Goal: Task Accomplishment & Management: Use online tool/utility

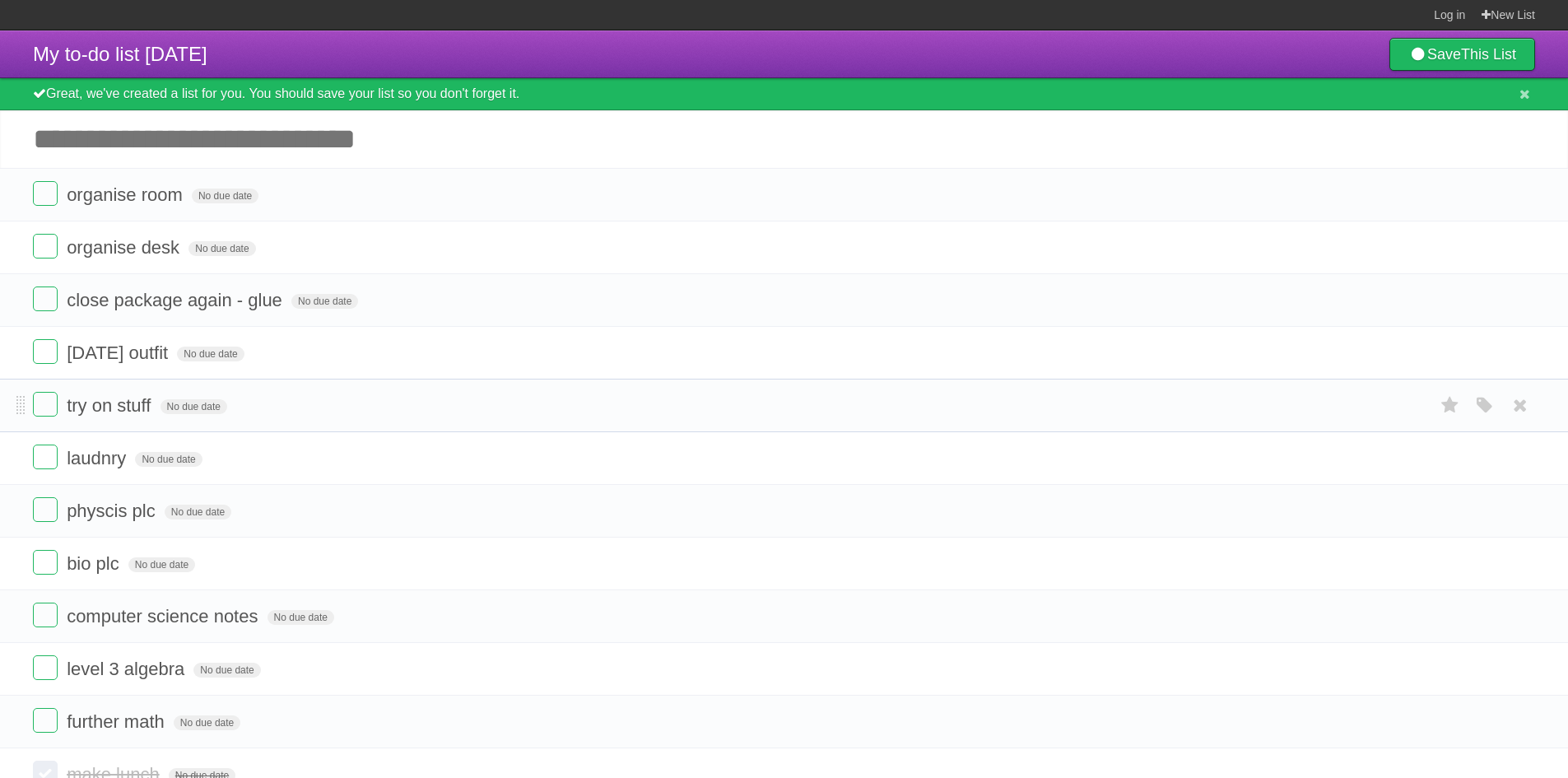
scroll to position [2, 0]
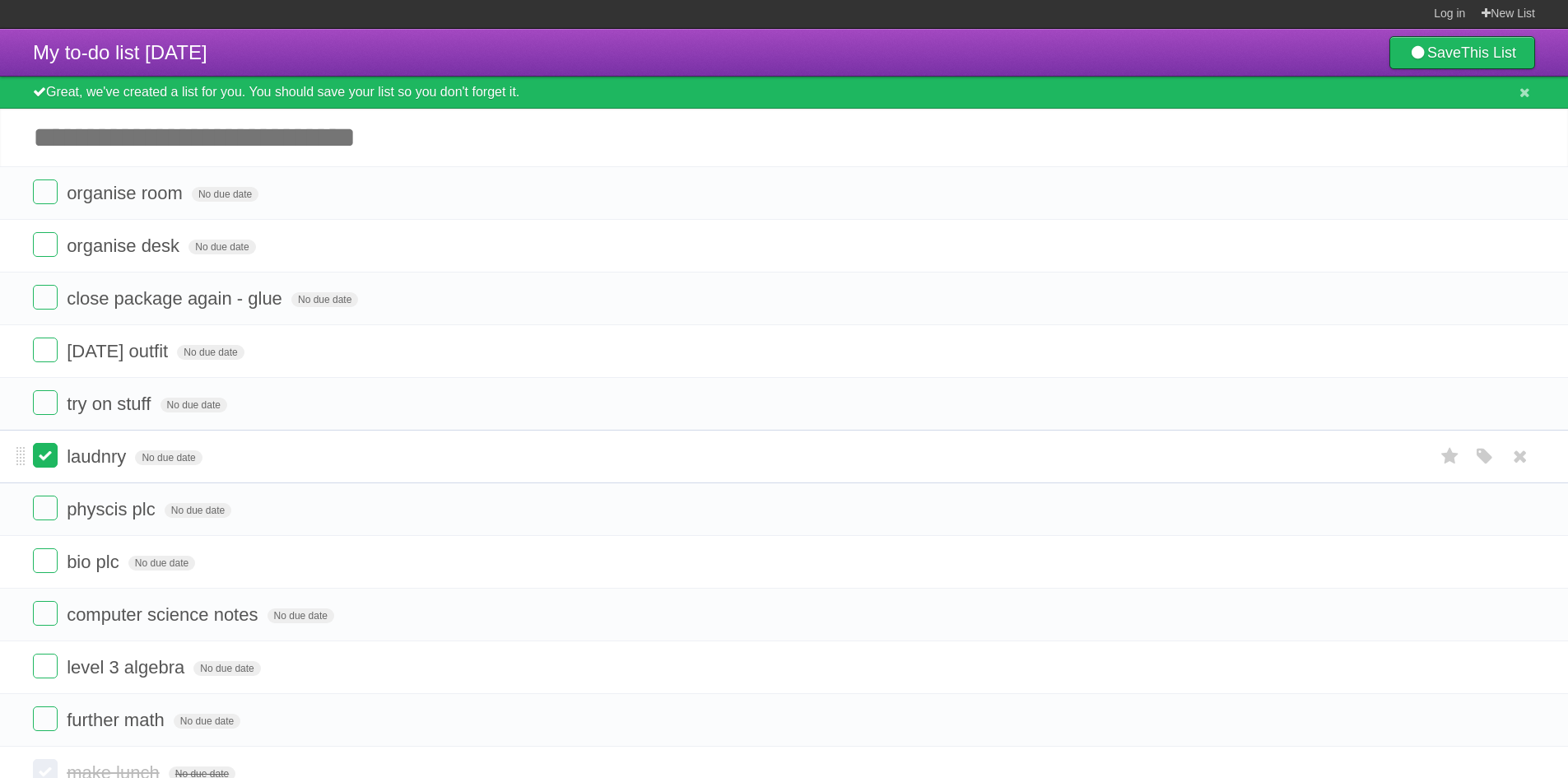
click at [54, 453] on label at bounding box center [45, 455] width 24 height 24
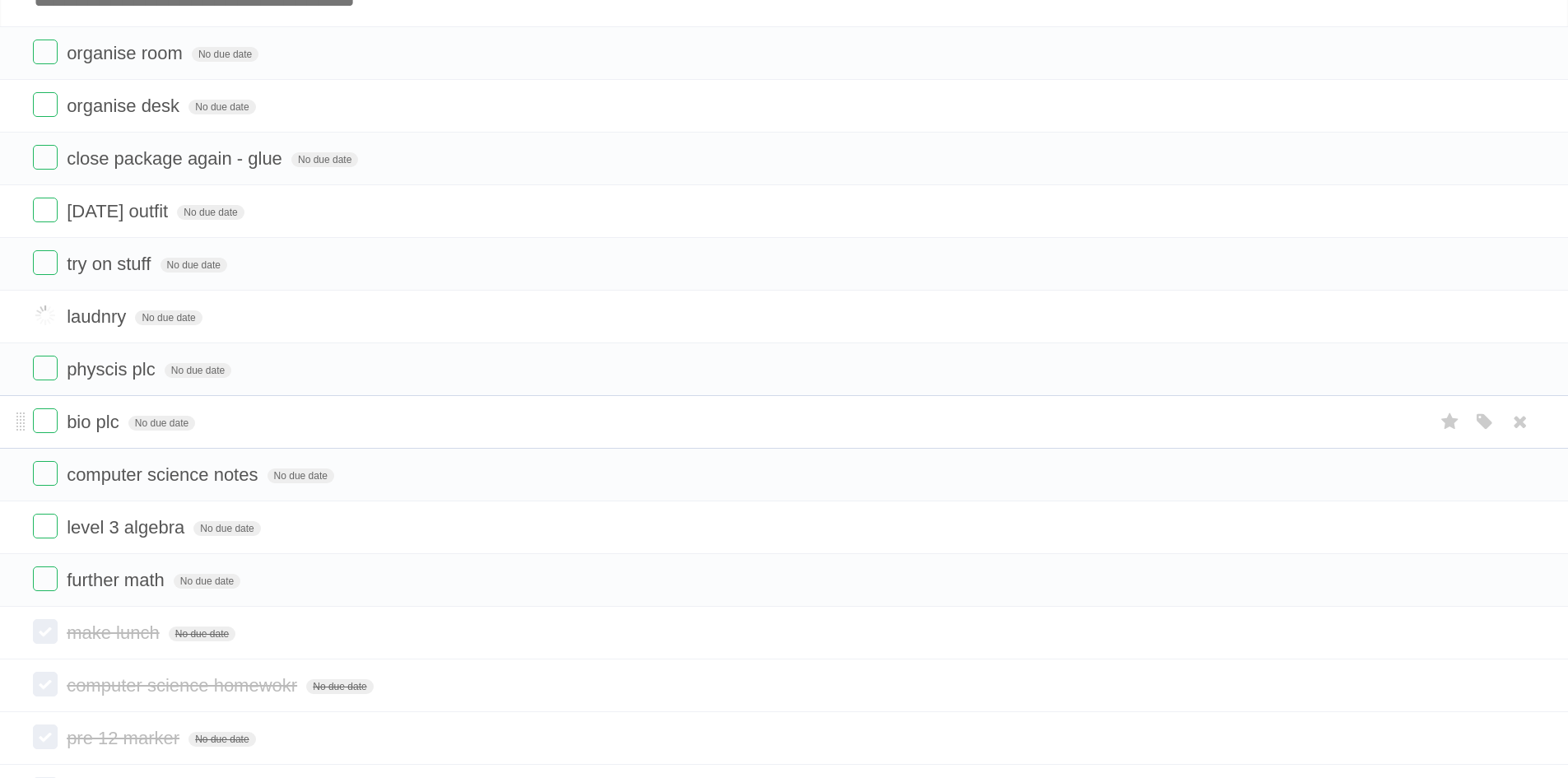
scroll to position [166, 0]
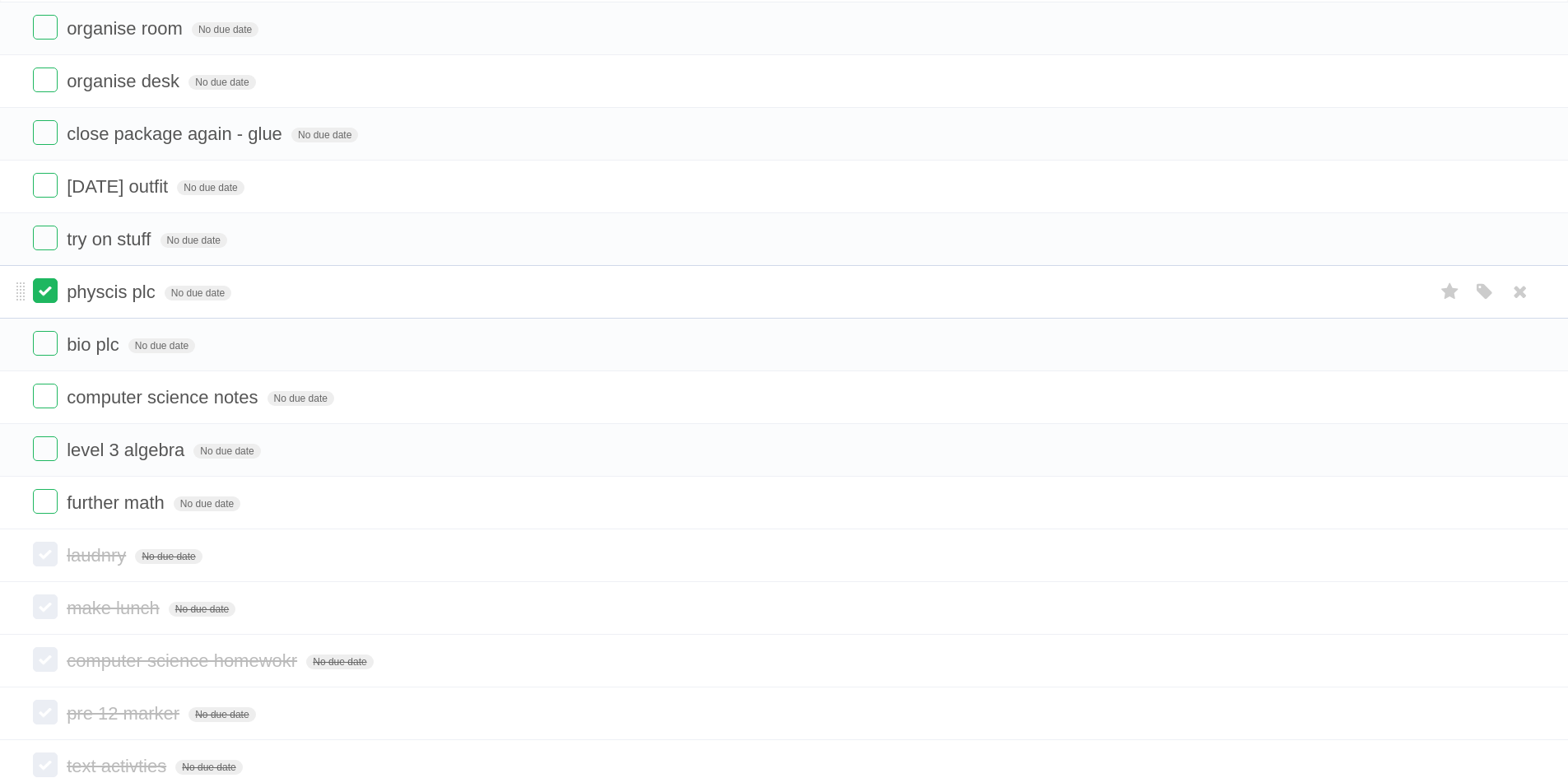
click at [51, 292] on label at bounding box center [45, 290] width 24 height 24
click at [45, 301] on label at bounding box center [45, 290] width 24 height 24
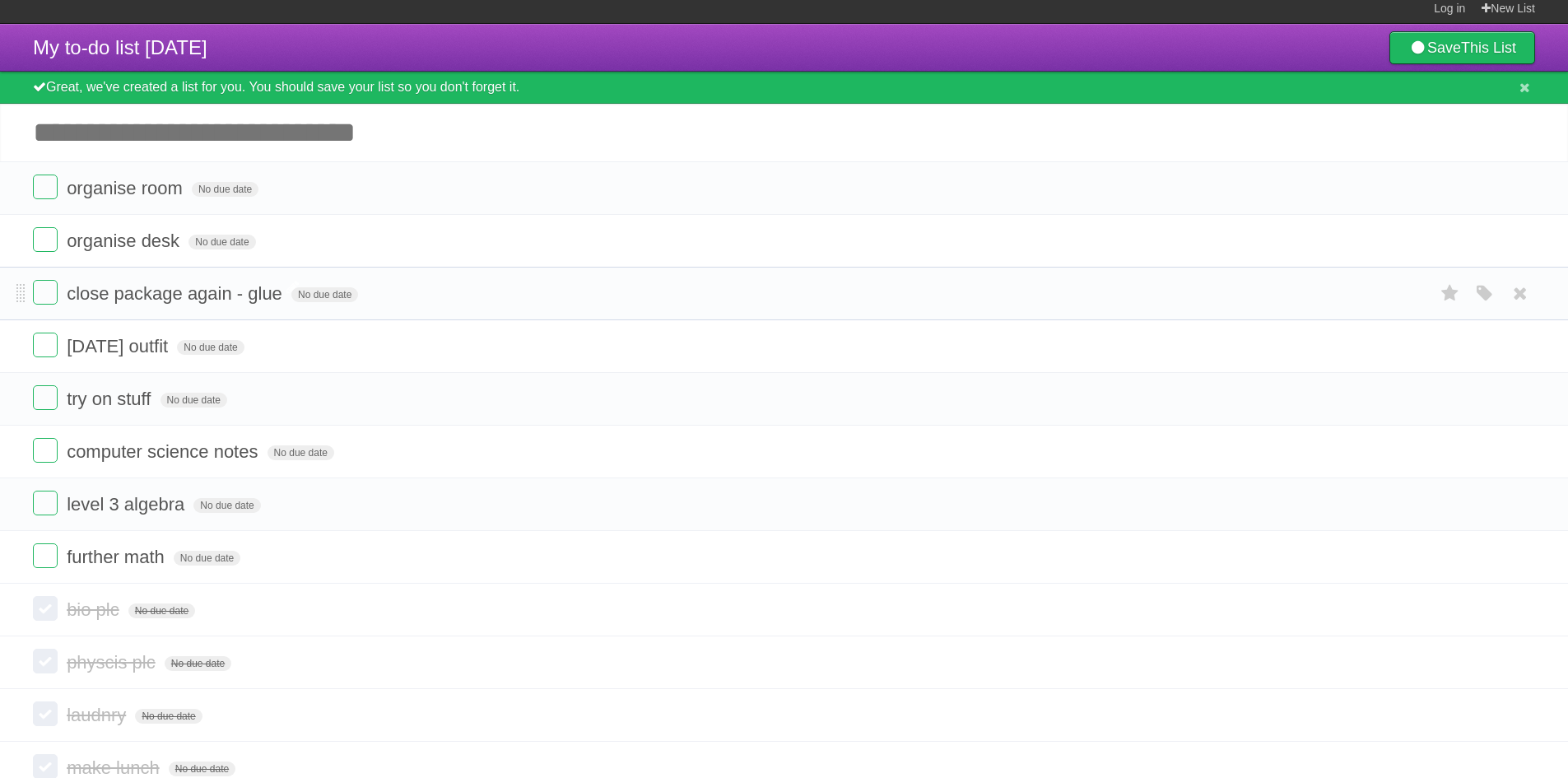
scroll to position [0, 0]
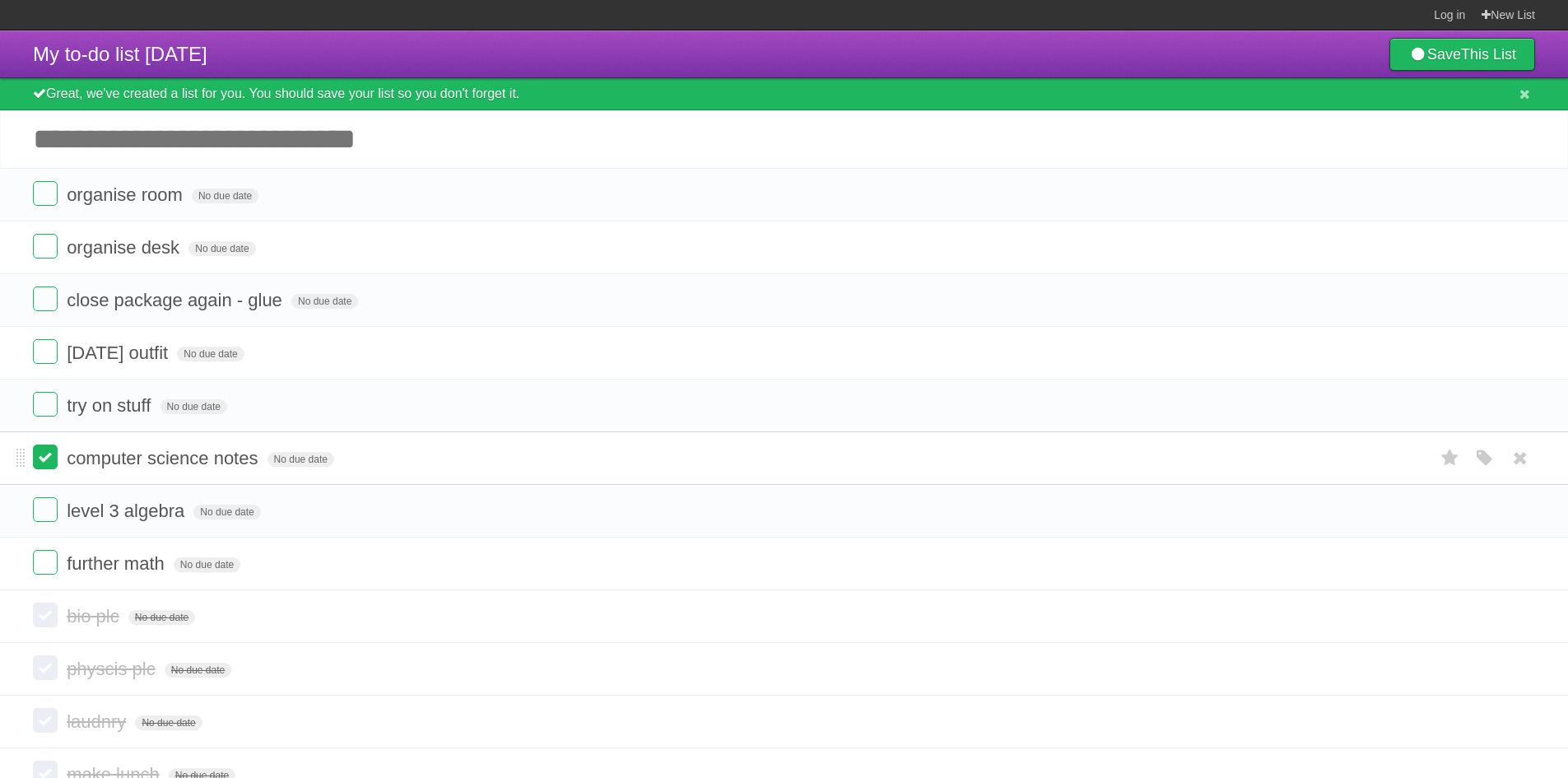
click at [42, 457] on label at bounding box center [45, 457] width 24 height 24
click at [44, 466] on label at bounding box center [45, 457] width 24 height 24
click at [1428, 61] on link "Save This List" at bounding box center [1462, 54] width 146 height 33
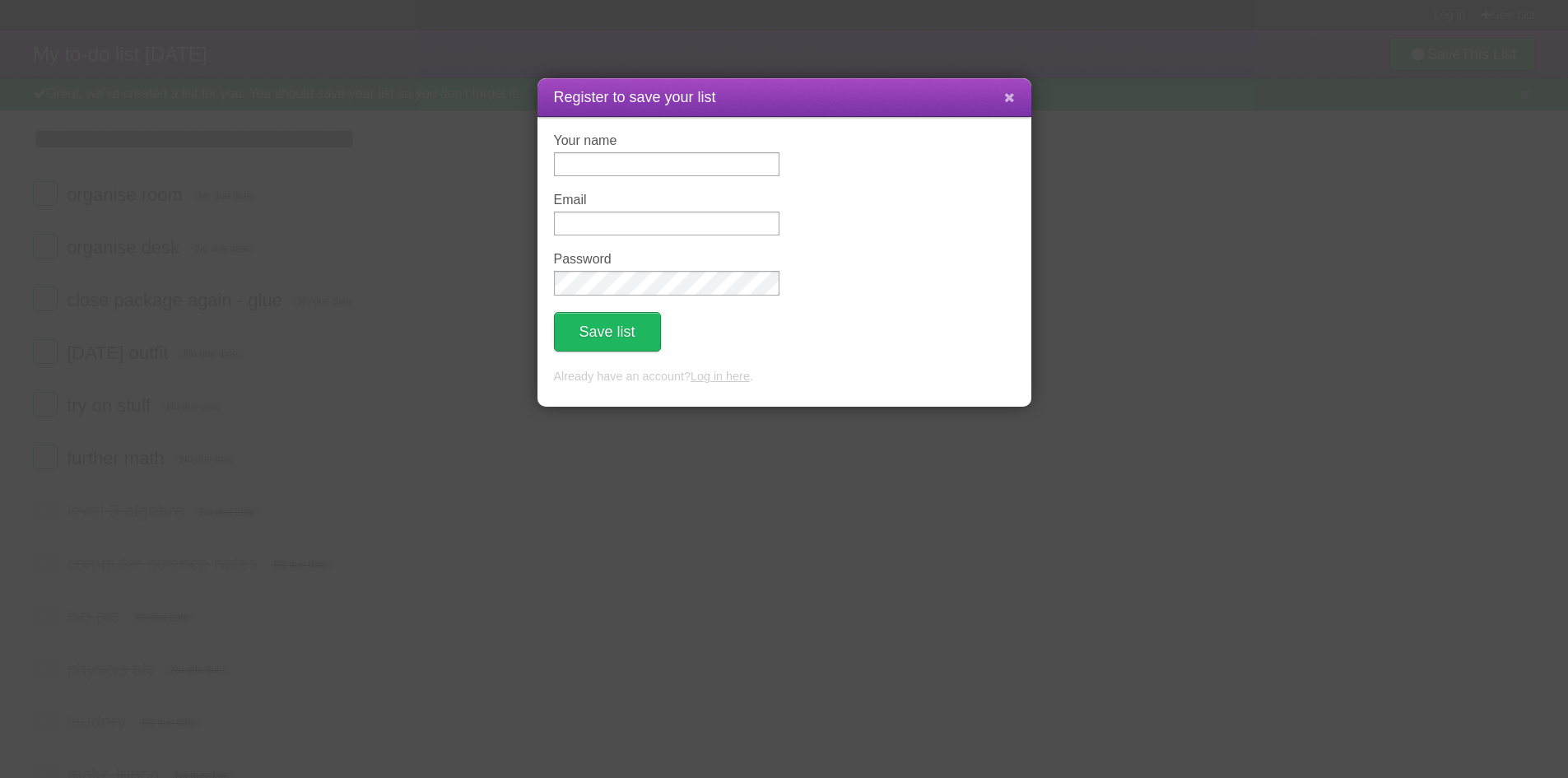
click at [1016, 98] on button at bounding box center [1010, 98] width 36 height 31
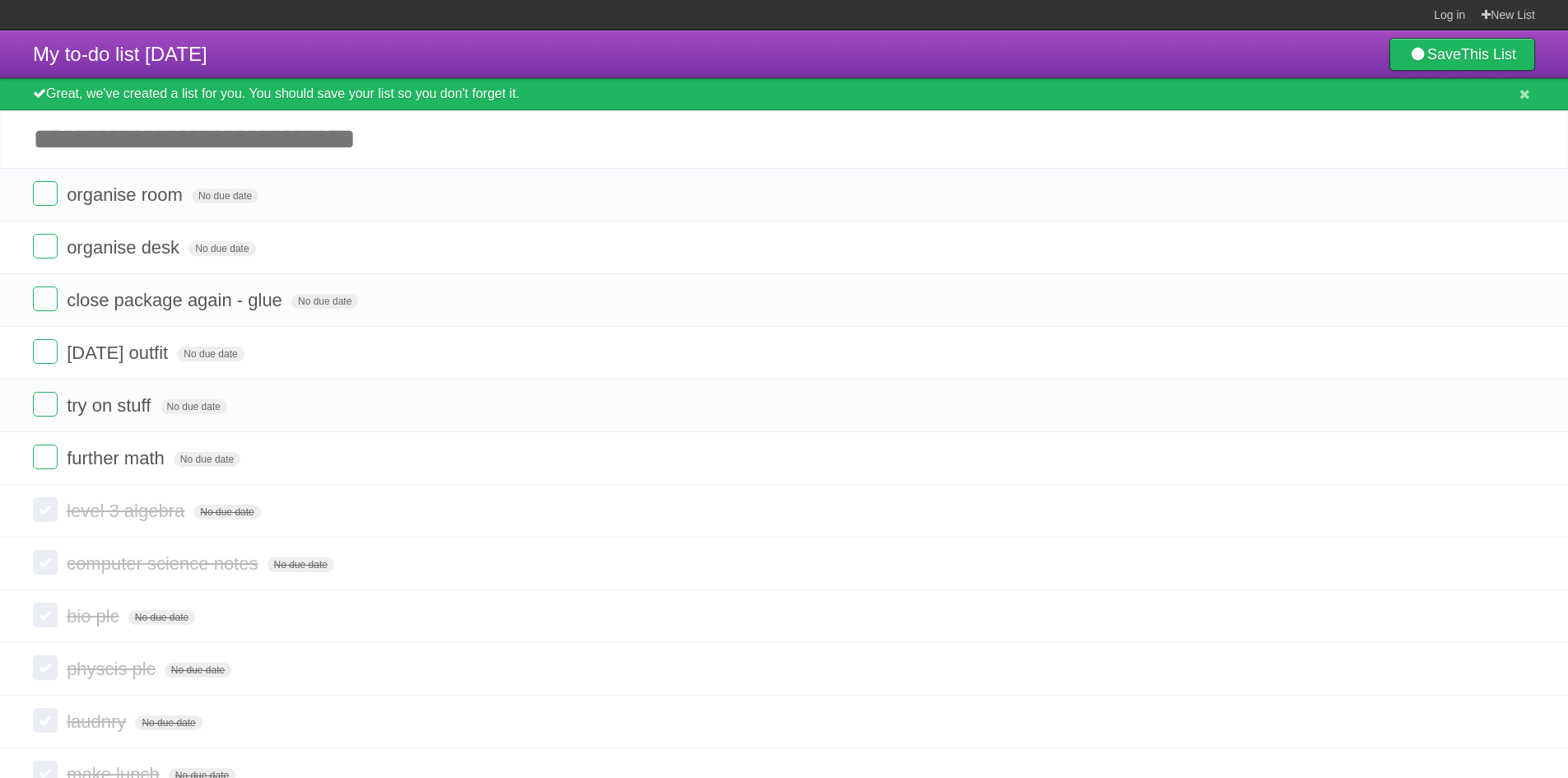
click at [349, 136] on input "Add another task" at bounding box center [784, 138] width 1568 height 57
type input "**********"
click input "*********" at bounding box center [0, 0] width 0 height 0
